Goal: Transaction & Acquisition: Purchase product/service

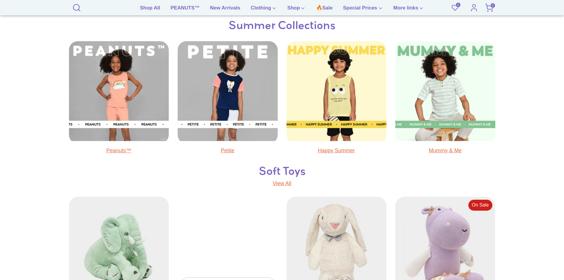
scroll to position [401, 0]
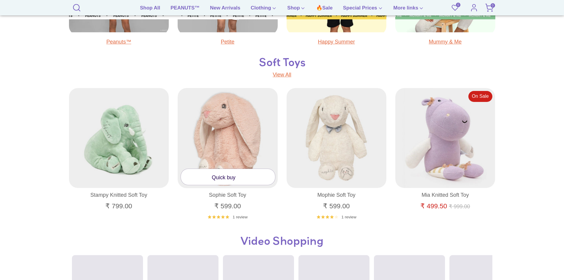
click at [222, 181] on link "Quick buy" at bounding box center [228, 177] width 94 height 16
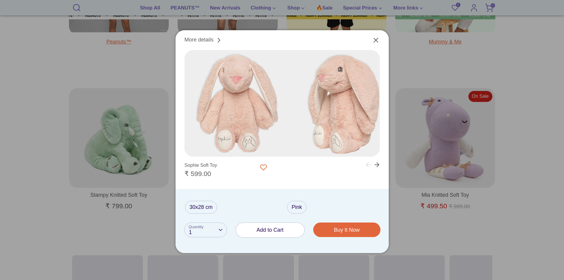
click at [277, 230] on span "Add to Cart" at bounding box center [270, 230] width 27 height 6
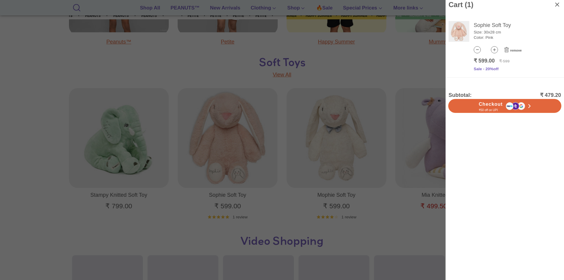
click at [254, 187] on div at bounding box center [282, 140] width 564 height 280
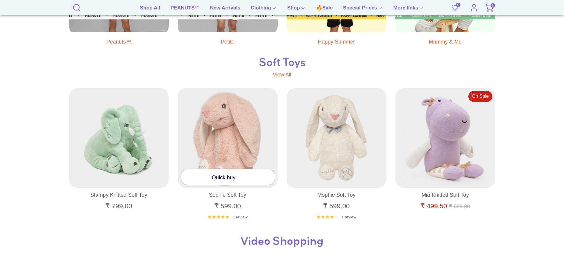
click at [236, 160] on div "Quick buy" at bounding box center [228, 172] width 94 height 25
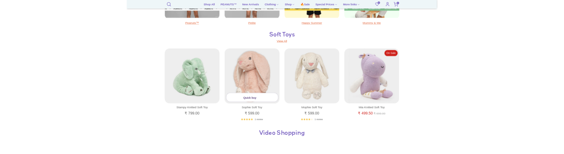
scroll to position [460, 0]
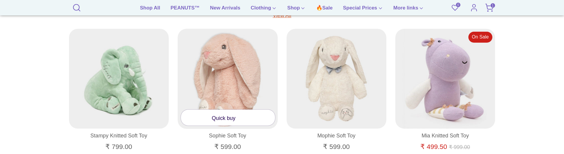
click at [223, 121] on link "Quick buy" at bounding box center [228, 118] width 94 height 16
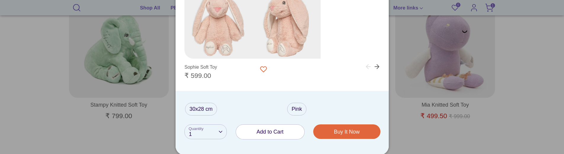
scroll to position [520, 0]
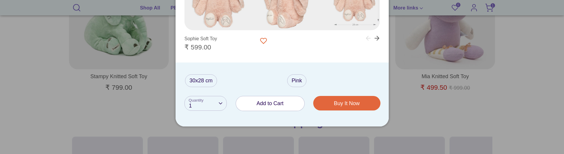
click at [270, 109] on button "Add to Cart" at bounding box center [270, 103] width 68 height 15
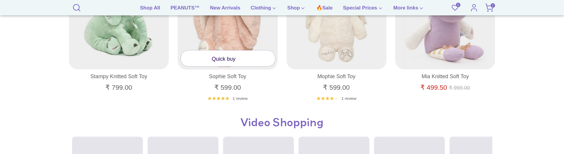
click at [246, 59] on link "Quick buy" at bounding box center [228, 58] width 94 height 16
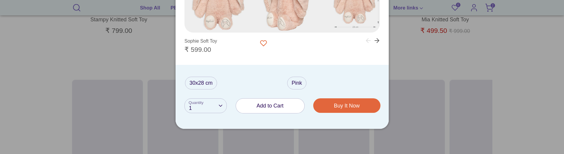
scroll to position [579, 0]
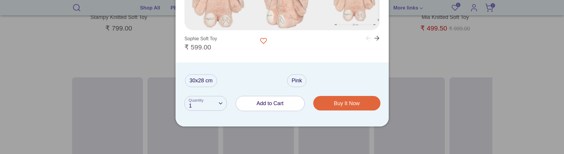
click at [264, 104] on span "Add to Cart" at bounding box center [270, 103] width 27 height 6
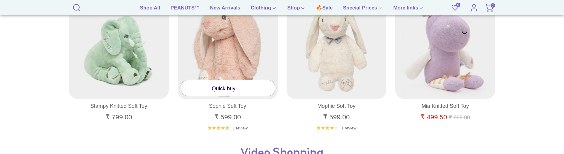
scroll to position [460, 0]
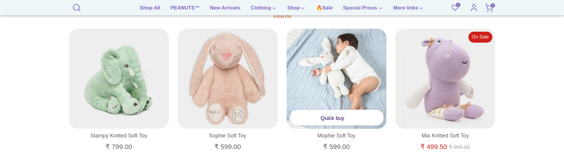
click at [328, 117] on link "Quick buy" at bounding box center [337, 118] width 94 height 16
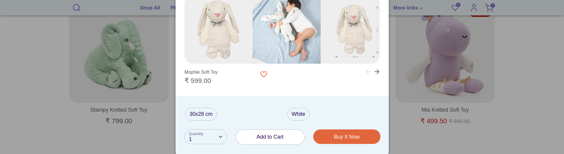
scroll to position [549, 0]
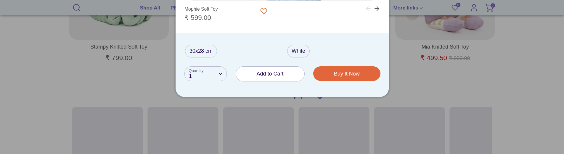
click at [271, 73] on span "Add to Cart" at bounding box center [270, 74] width 27 height 6
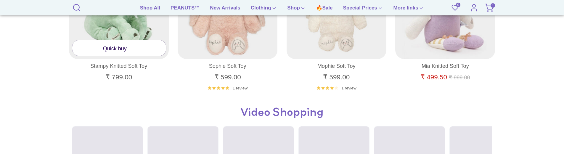
scroll to position [520, 0]
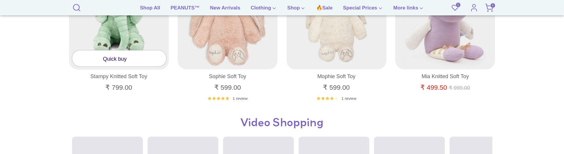
click at [124, 59] on link "Quick buy" at bounding box center [119, 58] width 94 height 16
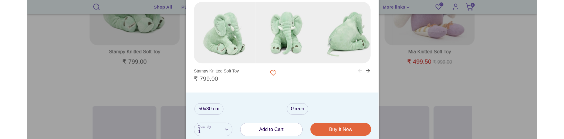
scroll to position [579, 0]
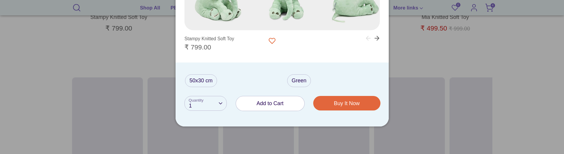
click at [275, 103] on span "Add to Cart" at bounding box center [270, 103] width 27 height 6
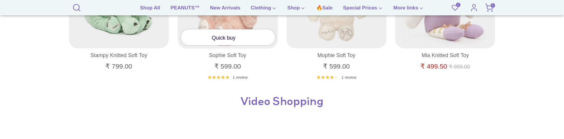
scroll to position [490, 0]
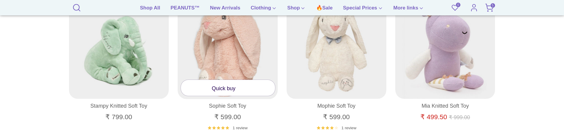
click at [226, 86] on link "Quick buy" at bounding box center [228, 88] width 94 height 16
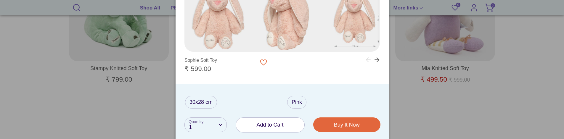
scroll to position [549, 0]
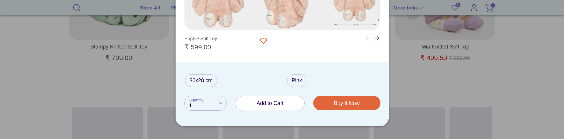
click at [262, 102] on span "Add to Cart" at bounding box center [270, 103] width 27 height 6
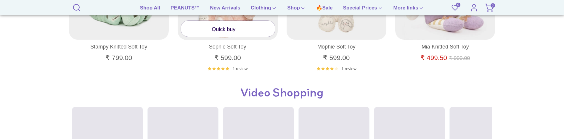
click at [223, 30] on link "Quick buy" at bounding box center [228, 29] width 94 height 16
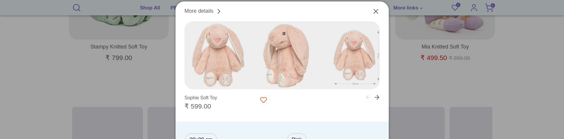
scroll to position [638, 0]
